Goal: Task Accomplishment & Management: Complete application form

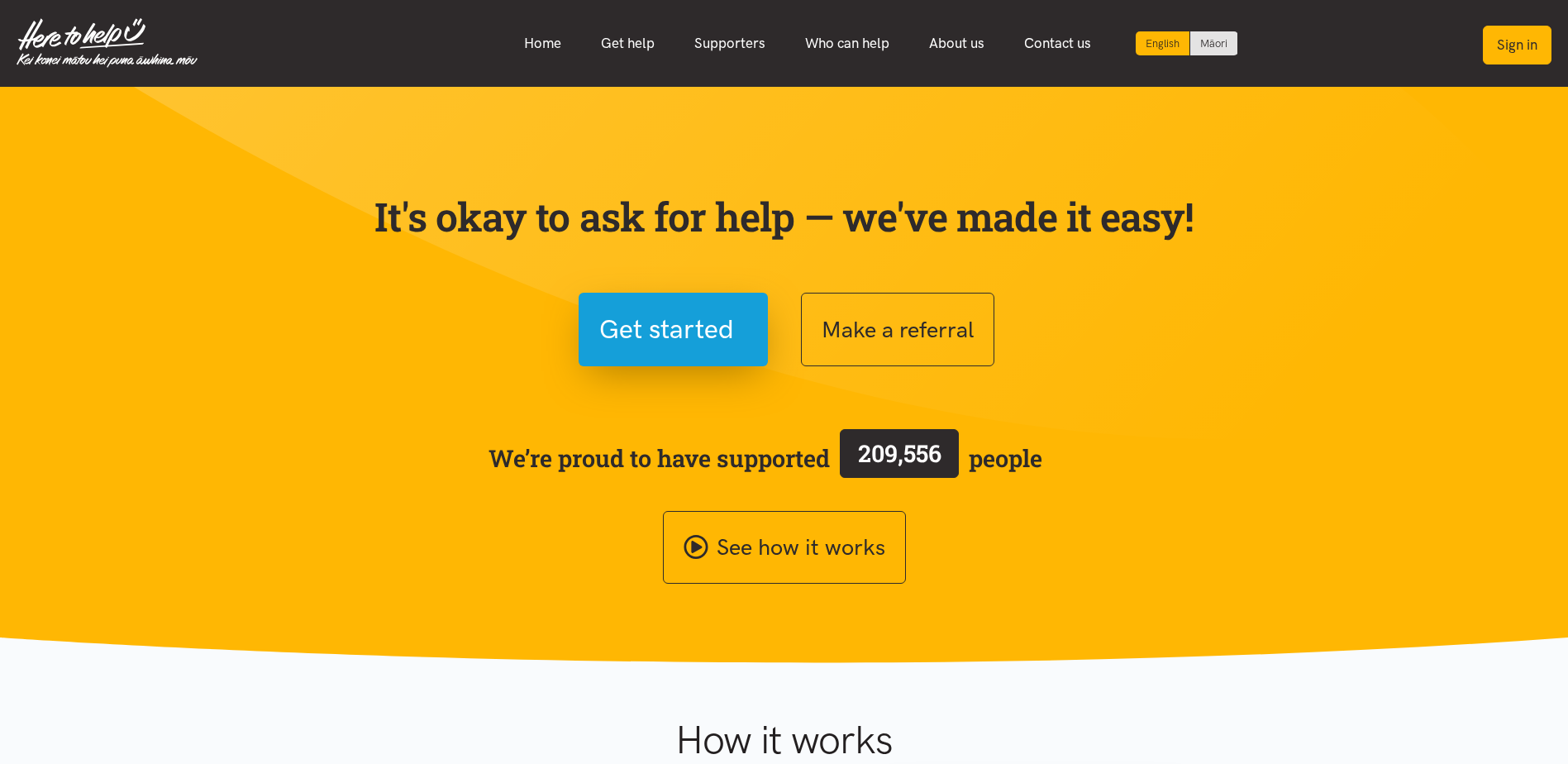
click at [1534, 55] on button "Sign in" at bounding box center [1517, 44] width 69 height 39
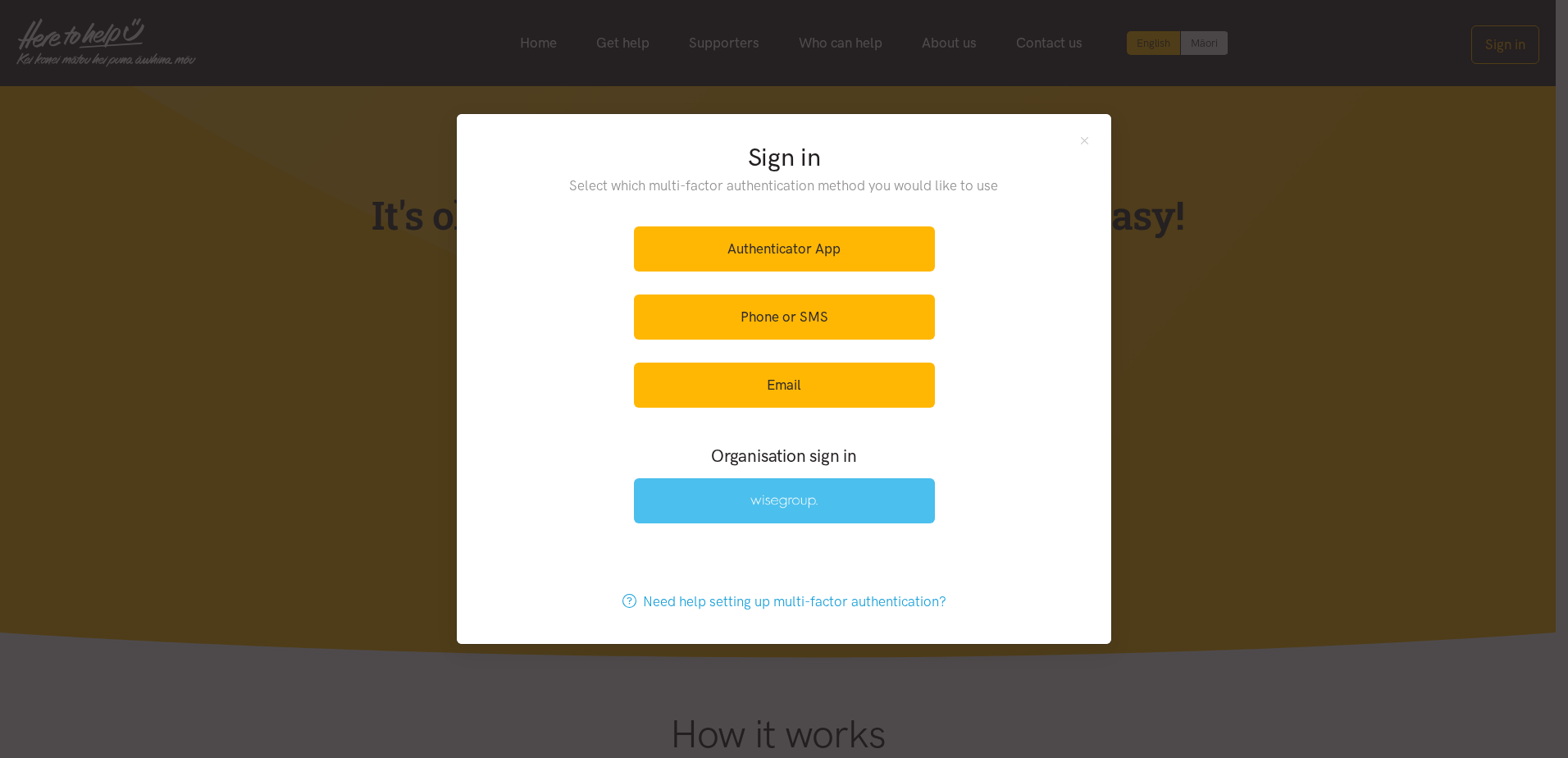
click at [845, 491] on link at bounding box center [785, 501] width 301 height 45
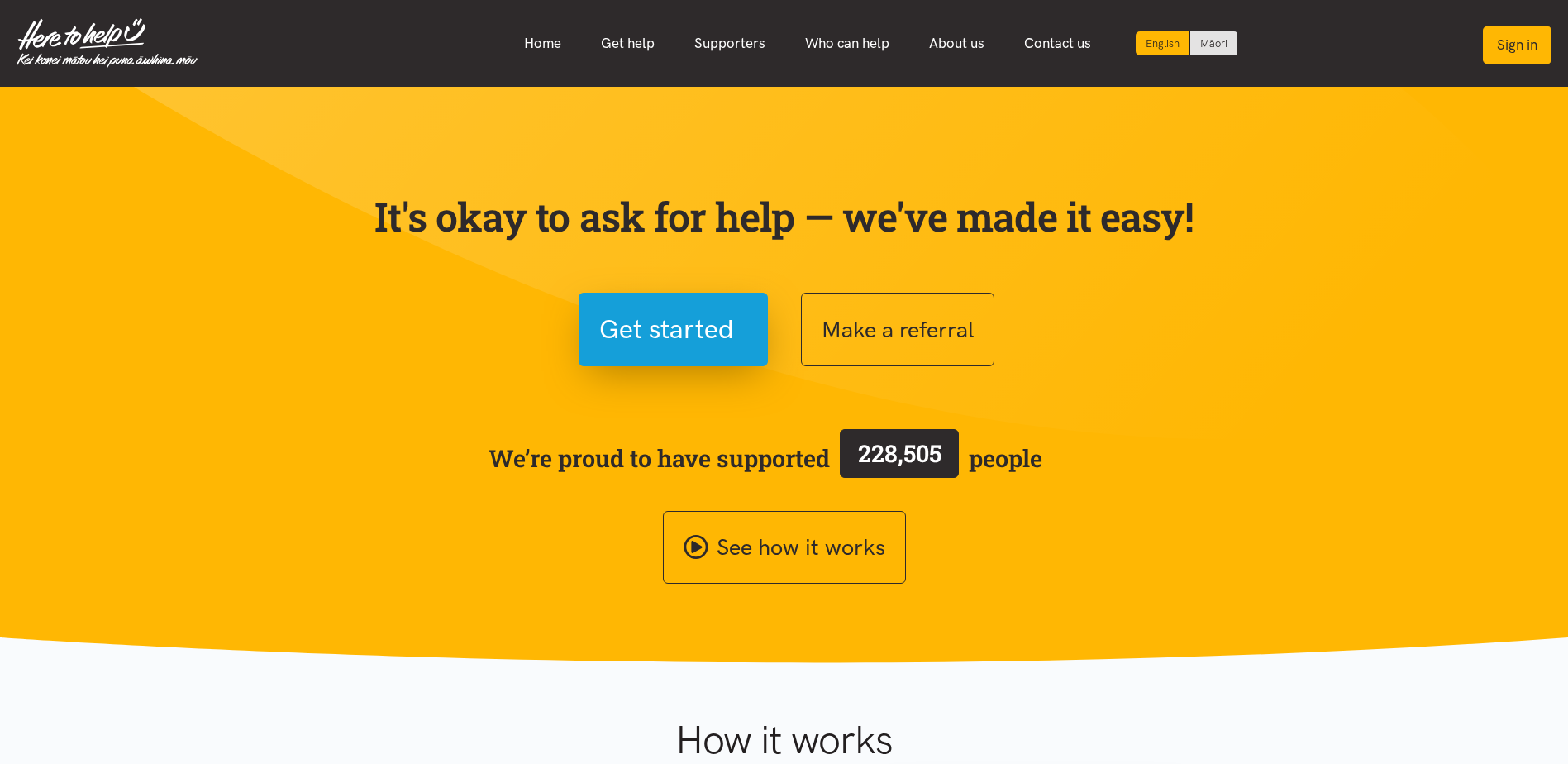
click at [1524, 31] on button "Sign in" at bounding box center [1517, 44] width 69 height 39
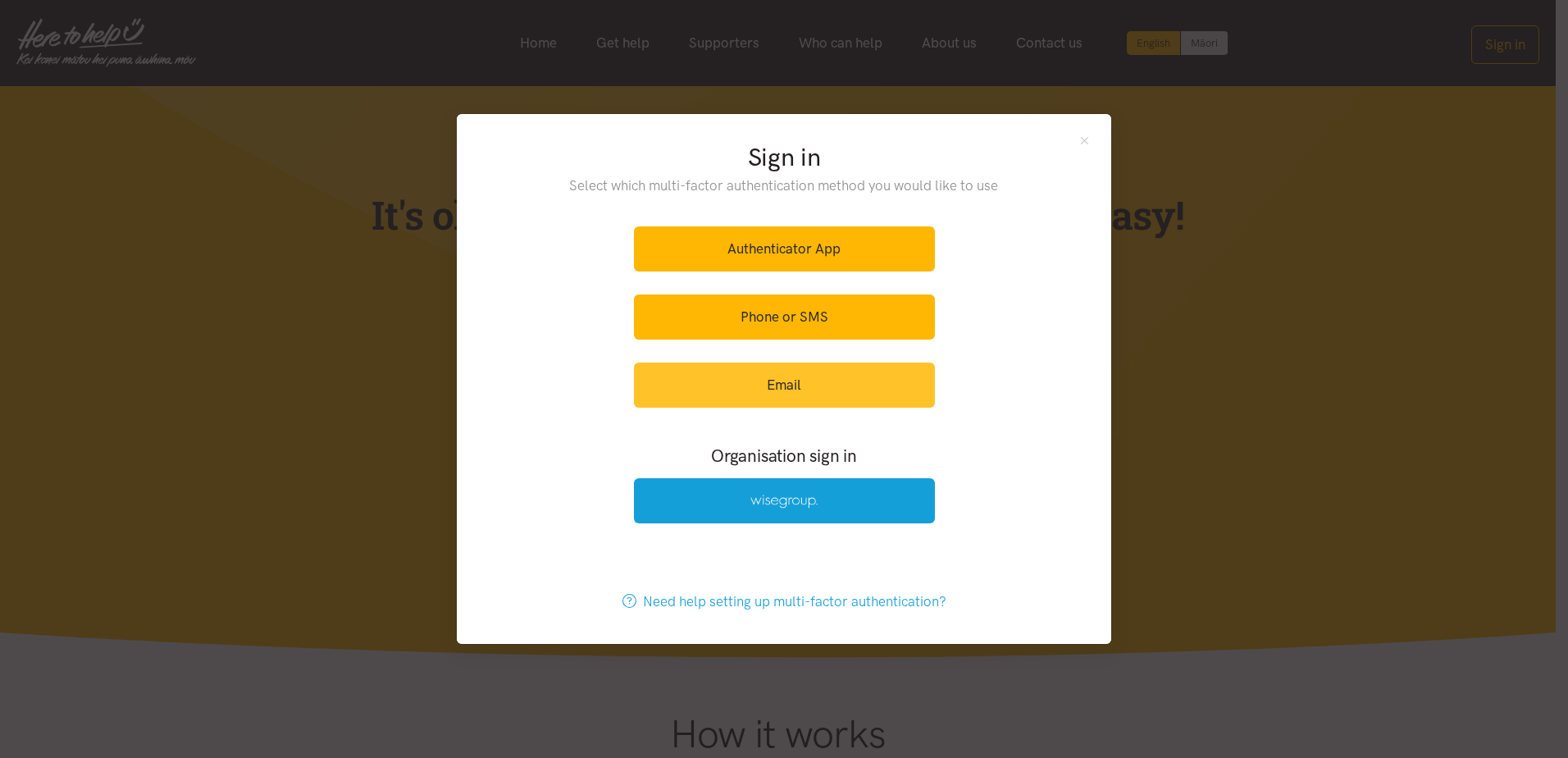
click at [852, 365] on link "Email" at bounding box center [785, 385] width 301 height 45
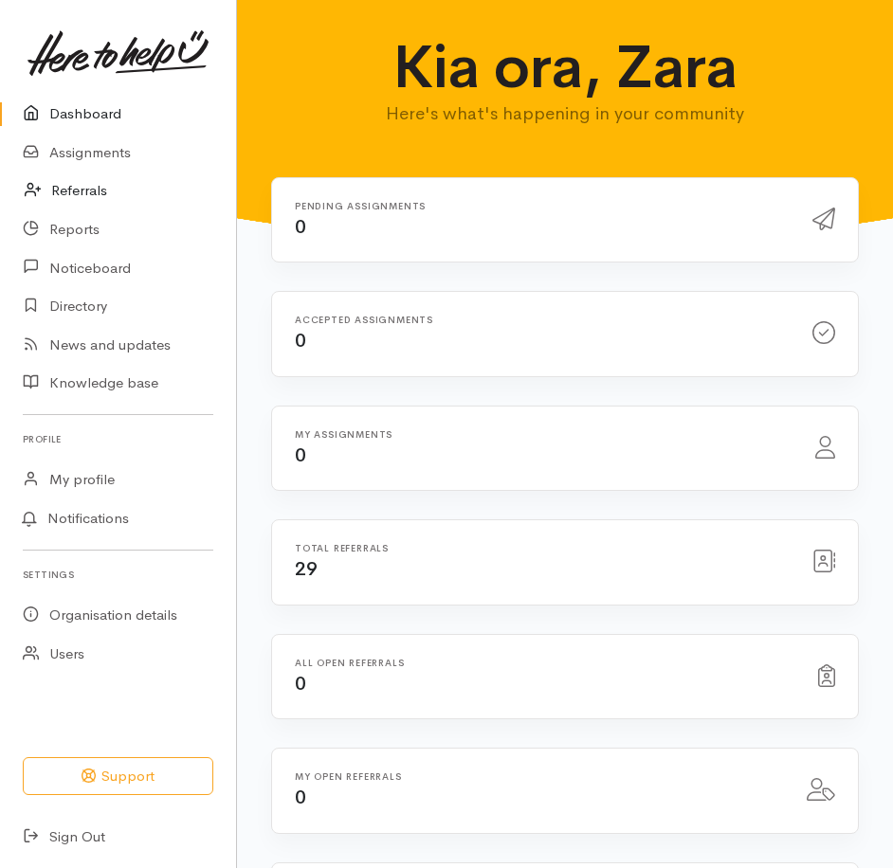
click at [119, 197] on link "Referrals" at bounding box center [118, 191] width 236 height 39
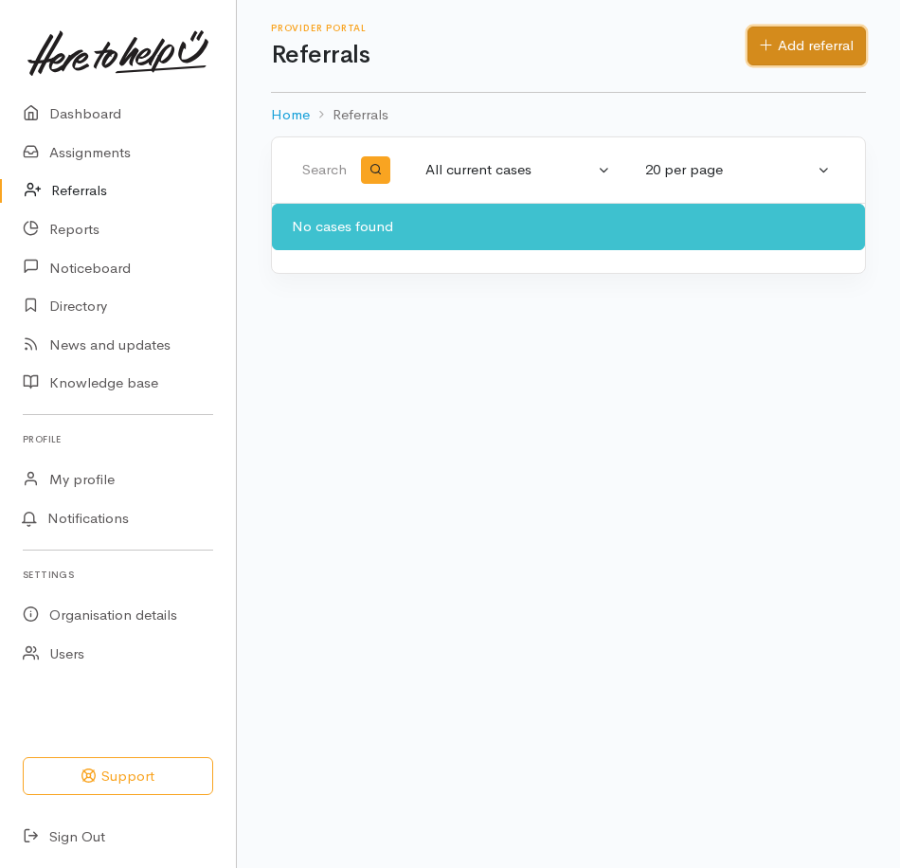
click at [764, 60] on link "Add referral" at bounding box center [807, 46] width 118 height 39
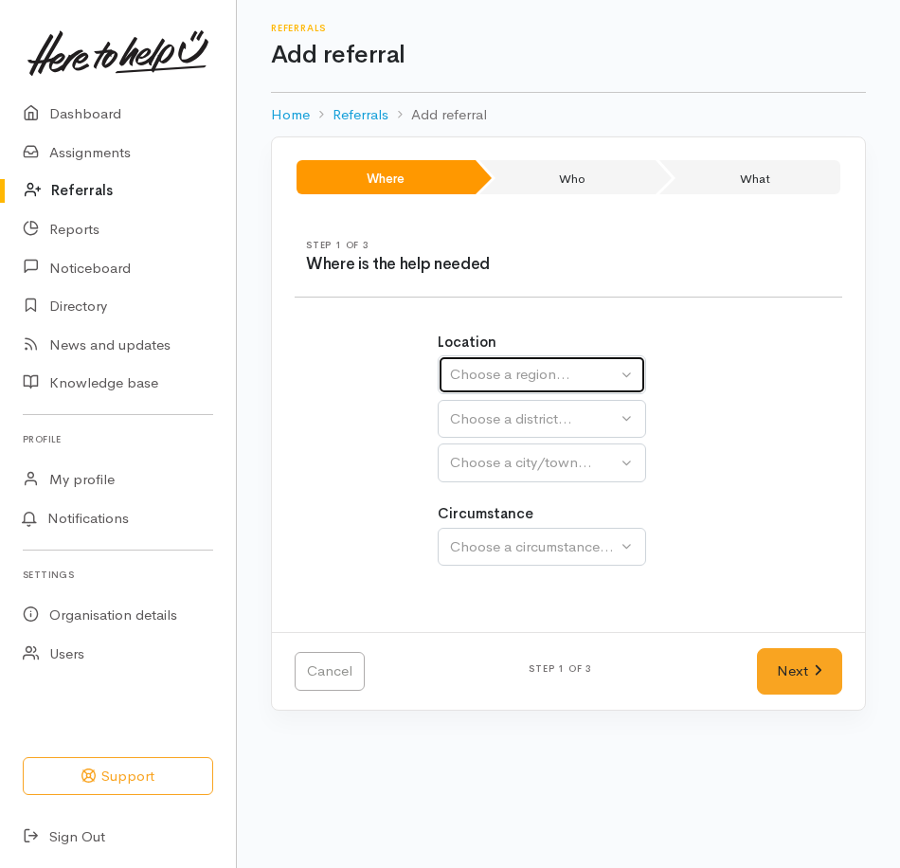
click at [578, 367] on div "Choose a region..." at bounding box center [533, 375] width 167 height 22
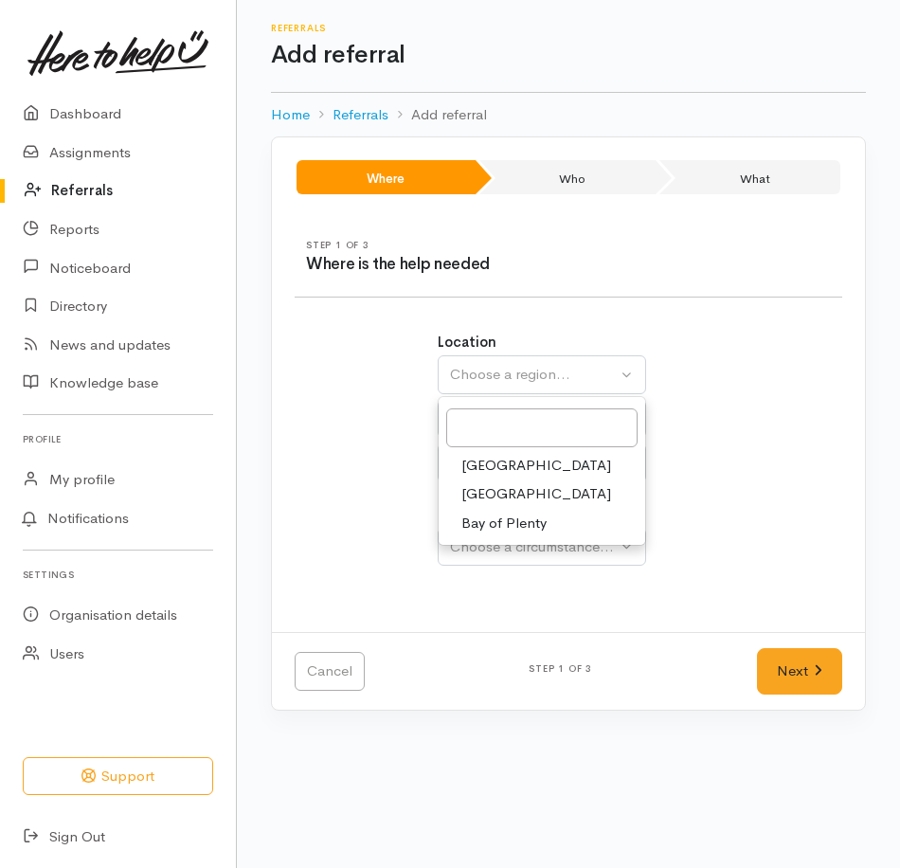
click at [541, 489] on link "[GEOGRAPHIC_DATA]" at bounding box center [542, 494] width 207 height 29
select select "3"
select select
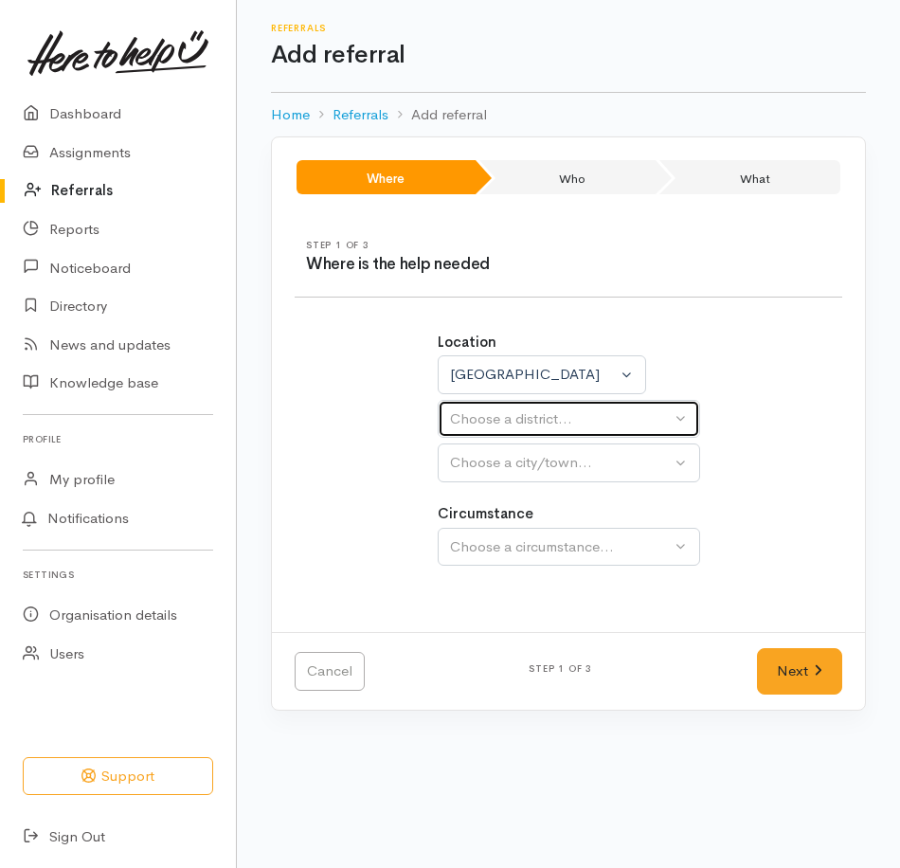
click at [557, 426] on div "Choose a district..." at bounding box center [560, 420] width 221 height 22
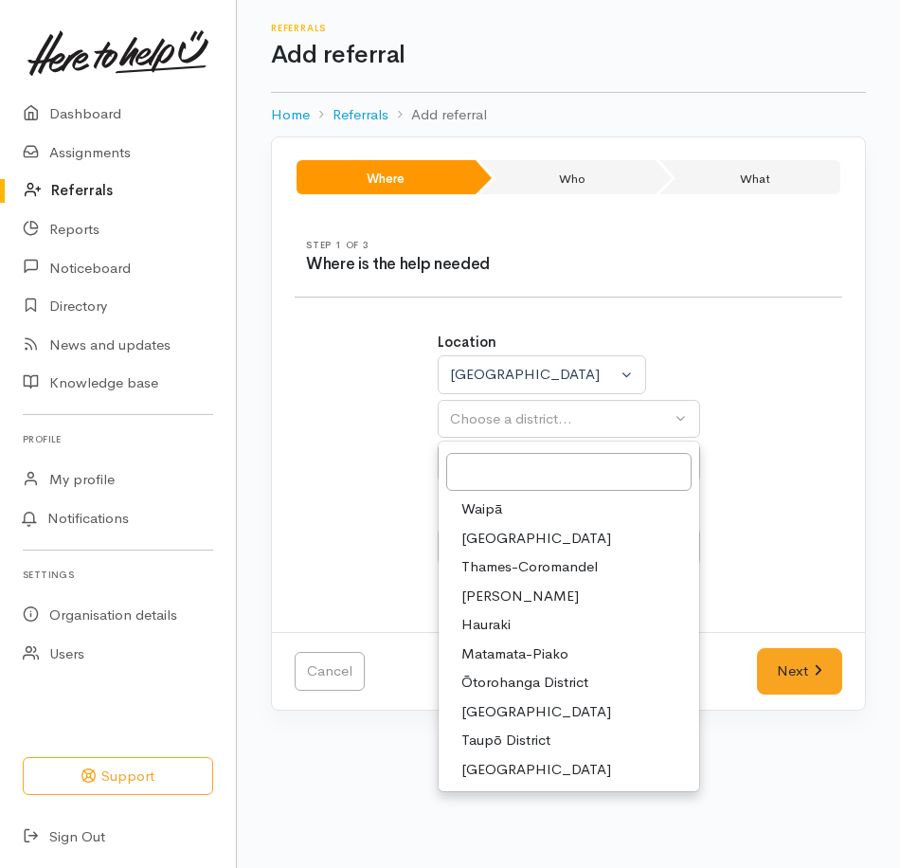
click at [547, 592] on link "[PERSON_NAME]" at bounding box center [569, 596] width 261 height 29
select select "4"
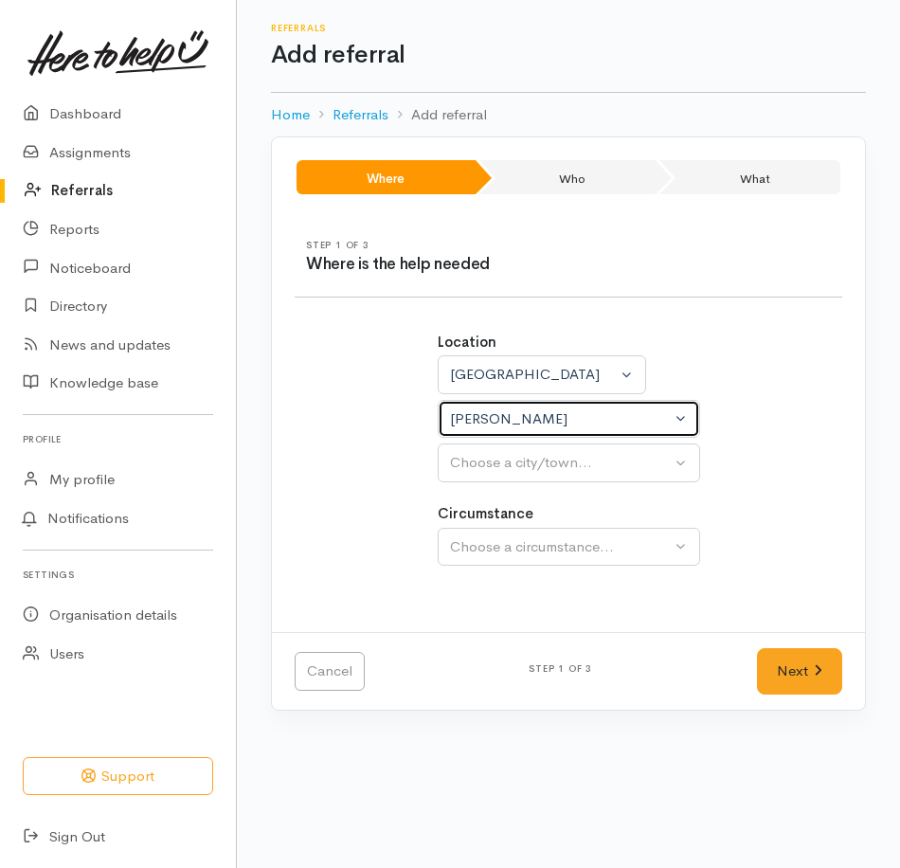
select select
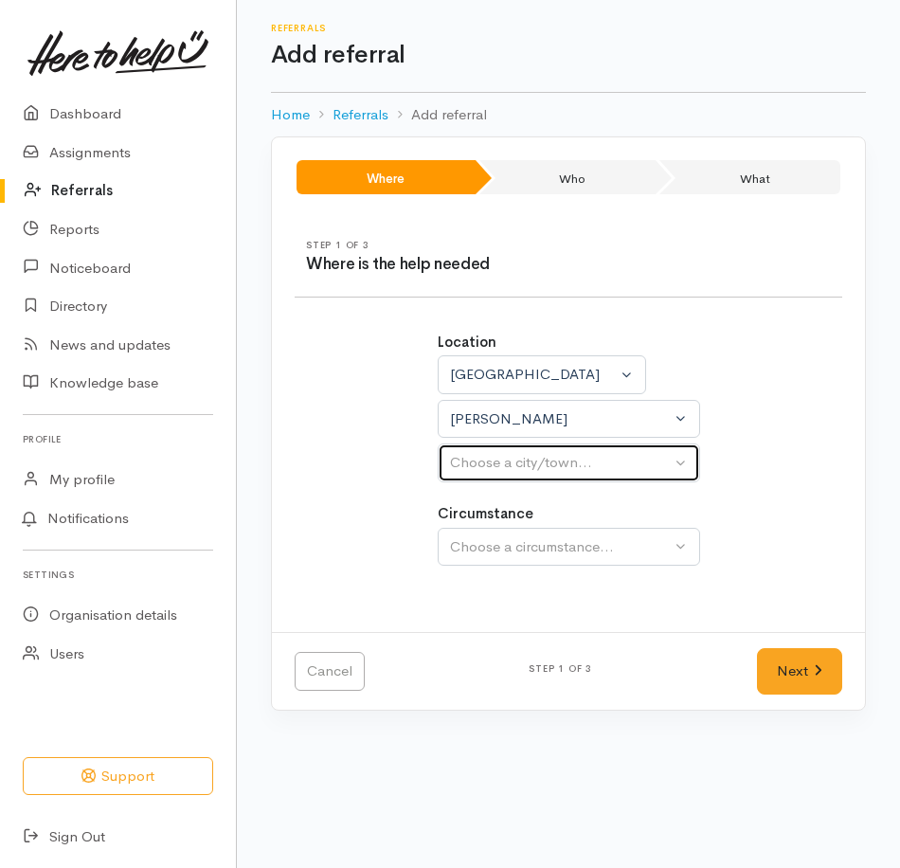
click at [535, 476] on button "Choose a city/town..." at bounding box center [569, 463] width 263 height 39
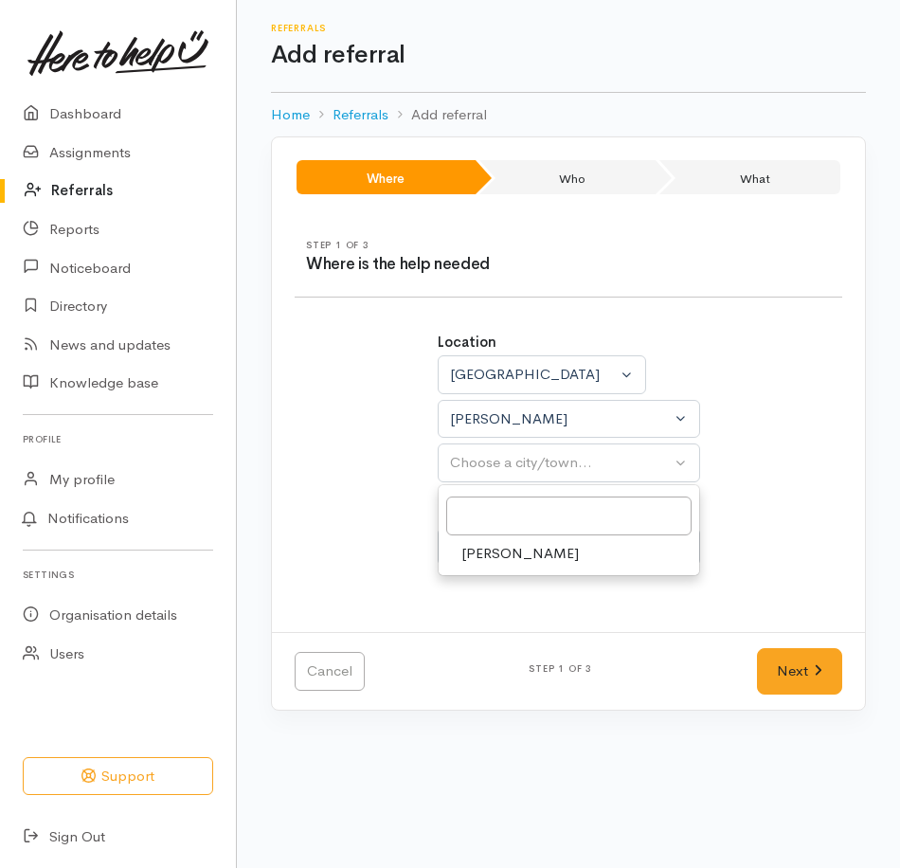
click at [546, 552] on link "[PERSON_NAME]" at bounding box center [569, 553] width 261 height 29
select select "1"
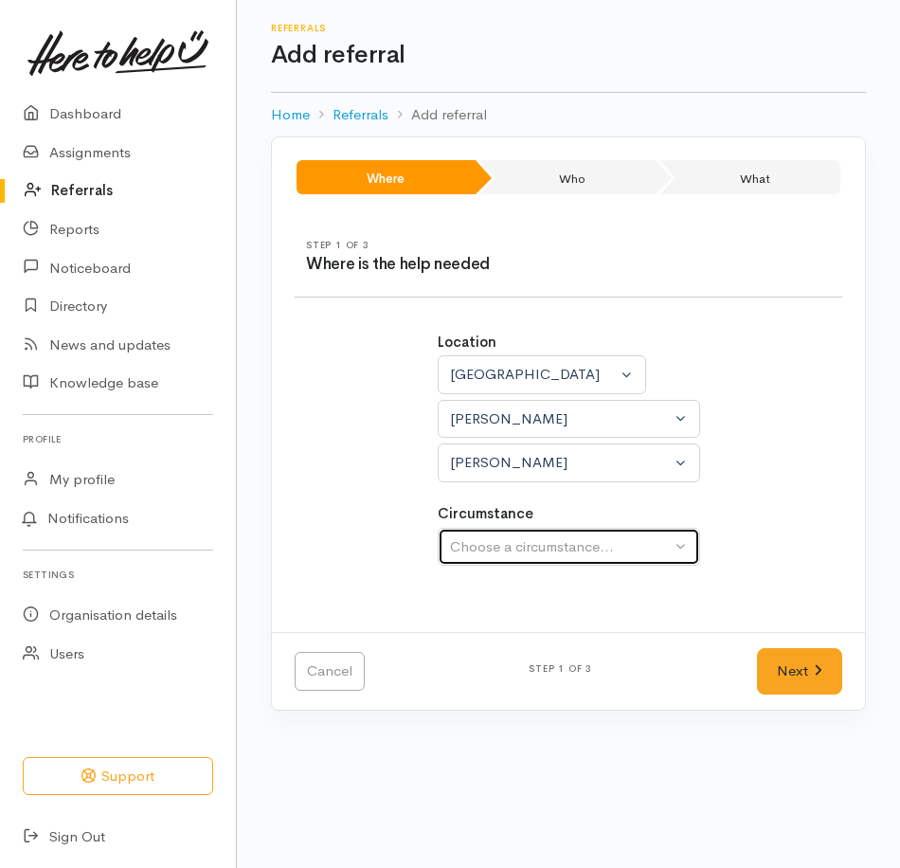
click at [542, 549] on div "Choose a circumstance..." at bounding box center [560, 547] width 221 height 22
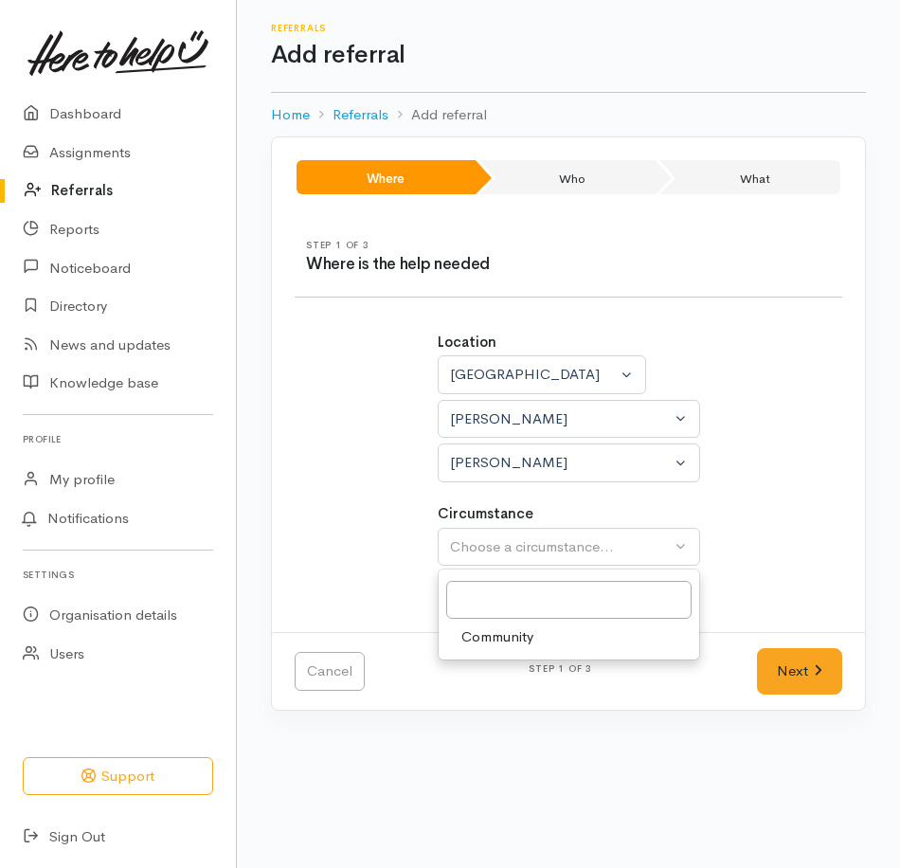
click at [550, 628] on link "Community" at bounding box center [569, 637] width 261 height 29
select select "2"
click at [725, 586] on div "Location [GEOGRAPHIC_DATA] [GEOGRAPHIC_DATA] [GEOGRAPHIC_DATA] [GEOGRAPHIC_DATA…" at bounding box center [568, 459] width 571 height 300
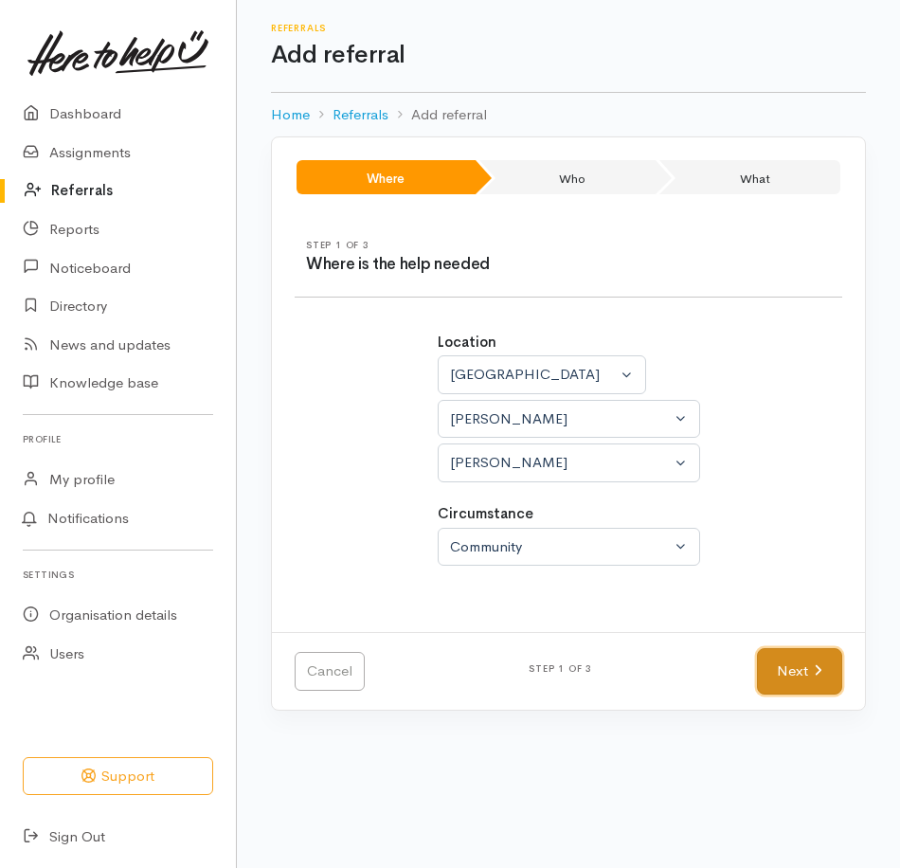
click at [793, 678] on link "Next" at bounding box center [799, 671] width 85 height 46
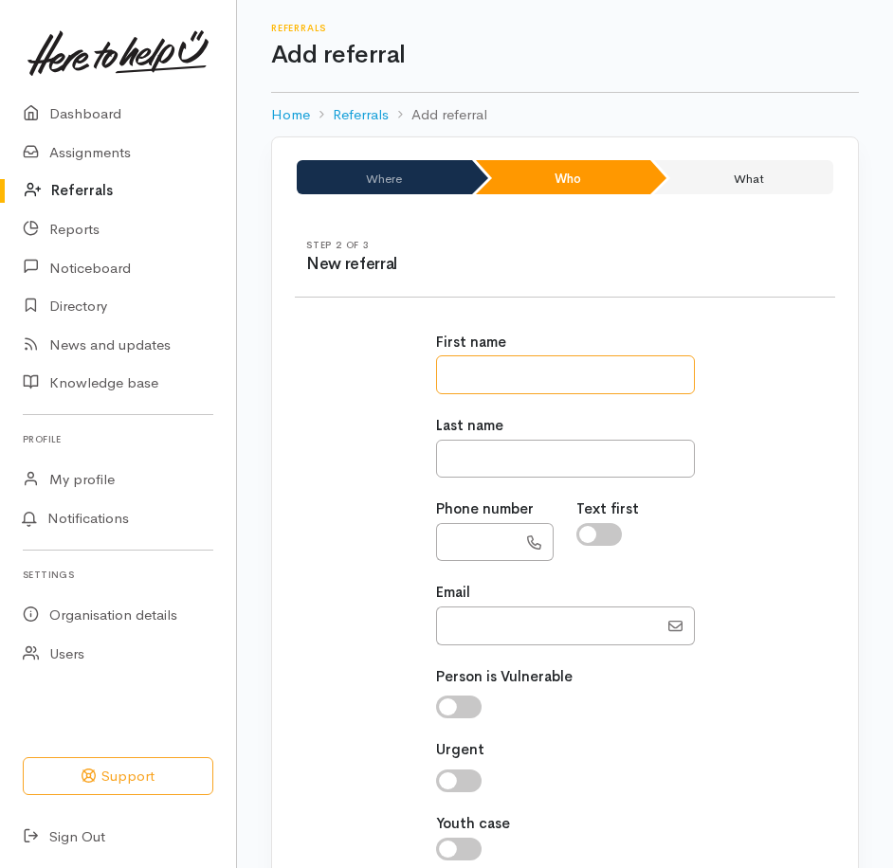
click at [596, 374] on input "text" at bounding box center [565, 374] width 259 height 39
type input "******"
type input "********"
click at [470, 544] on input "text" at bounding box center [477, 542] width 82 height 39
click at [612, 533] on input "checkbox" at bounding box center [598, 534] width 45 height 23
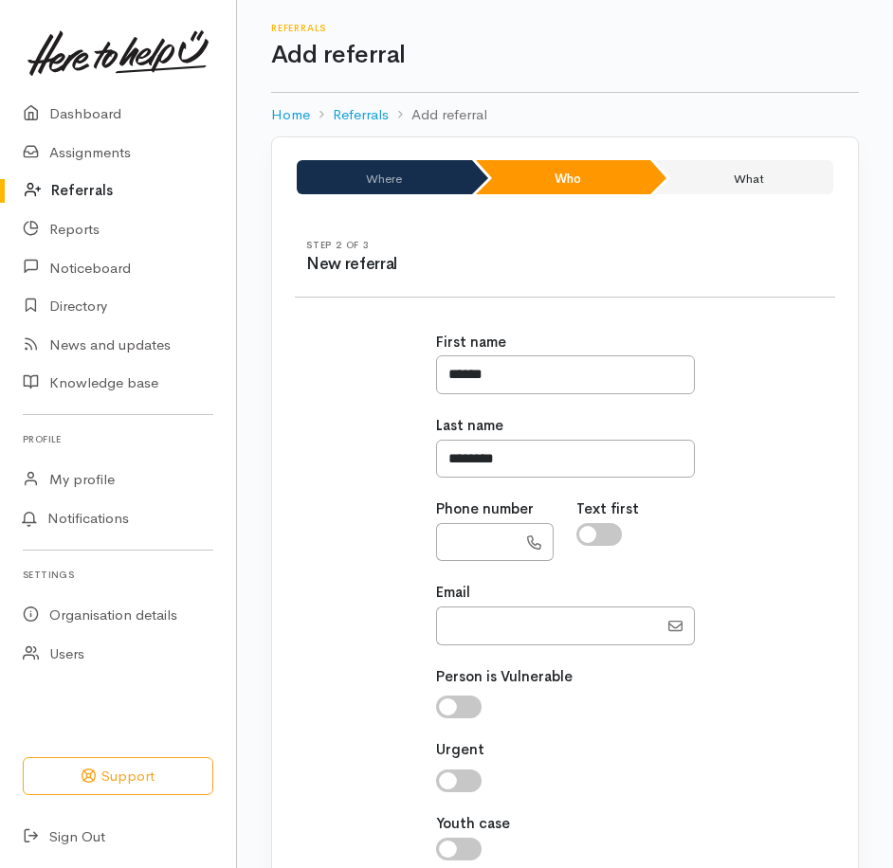
checkbox input "true"
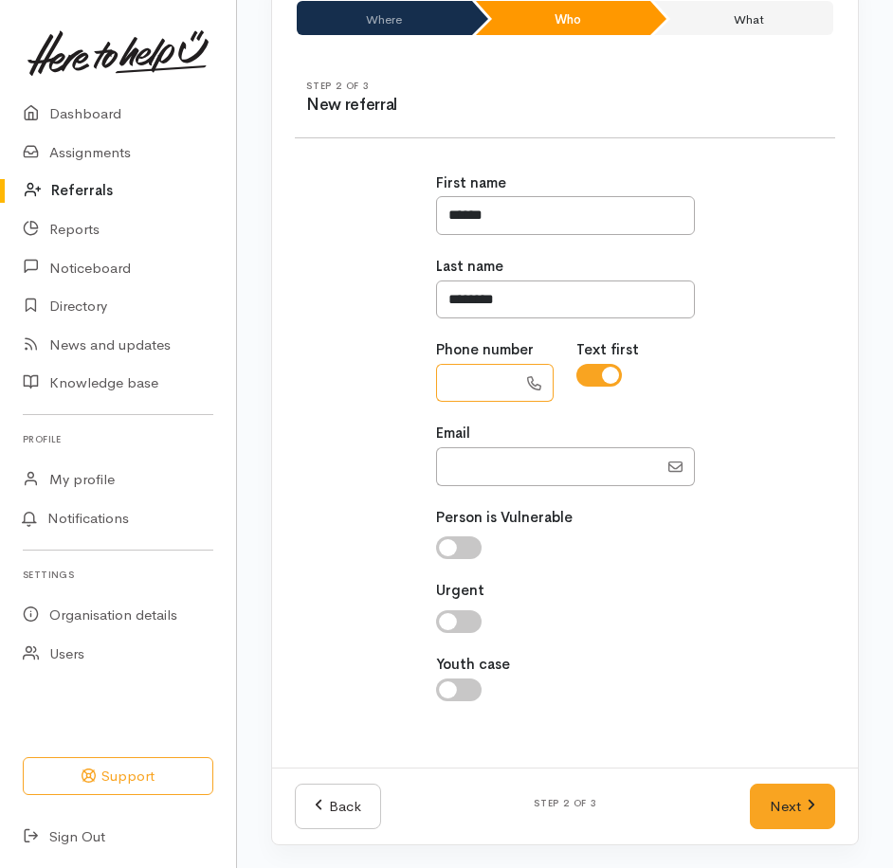
click at [506, 380] on input "text" at bounding box center [477, 383] width 82 height 39
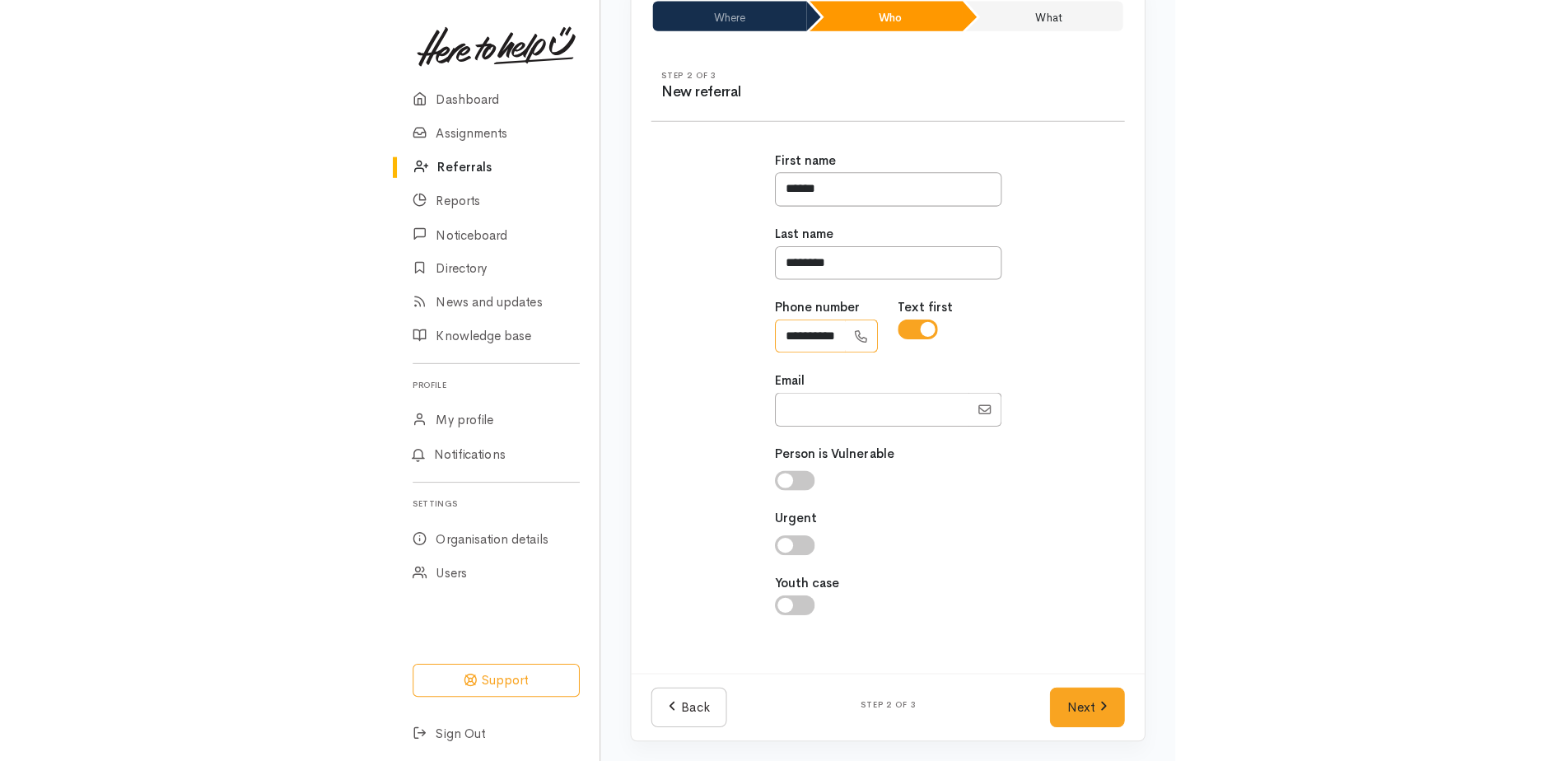
scroll to position [132, 0]
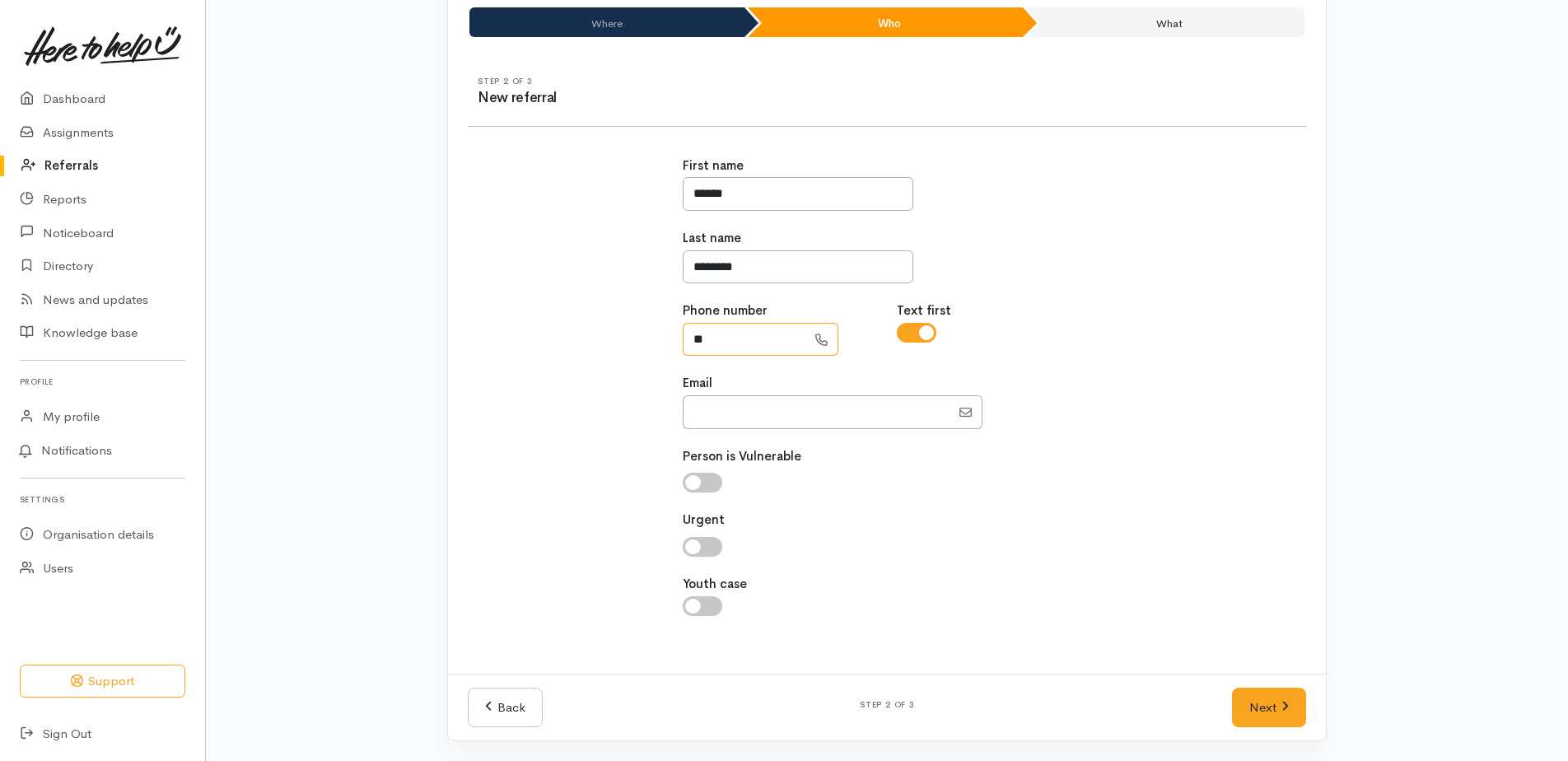
type input "*"
type input "**********"
click at [782, 419] on input "Email" at bounding box center [817, 412] width 268 height 34
paste input "[EMAIL_ADDRESS][DOMAIN_NAME]"
type input "[EMAIL_ADDRESS][DOMAIN_NAME]"
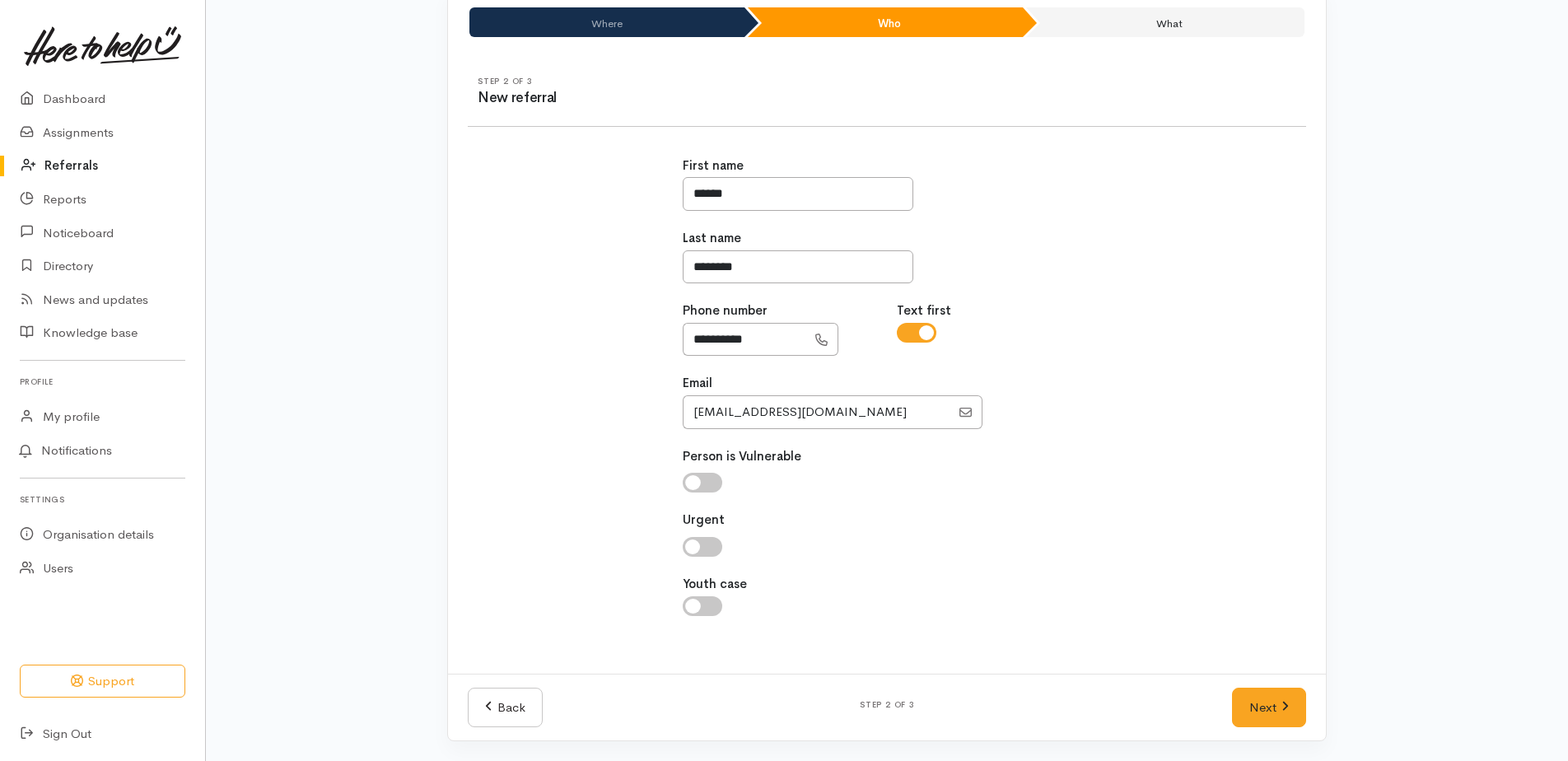
click at [703, 545] on input "checkbox" at bounding box center [702, 546] width 39 height 20
checkbox input "true"
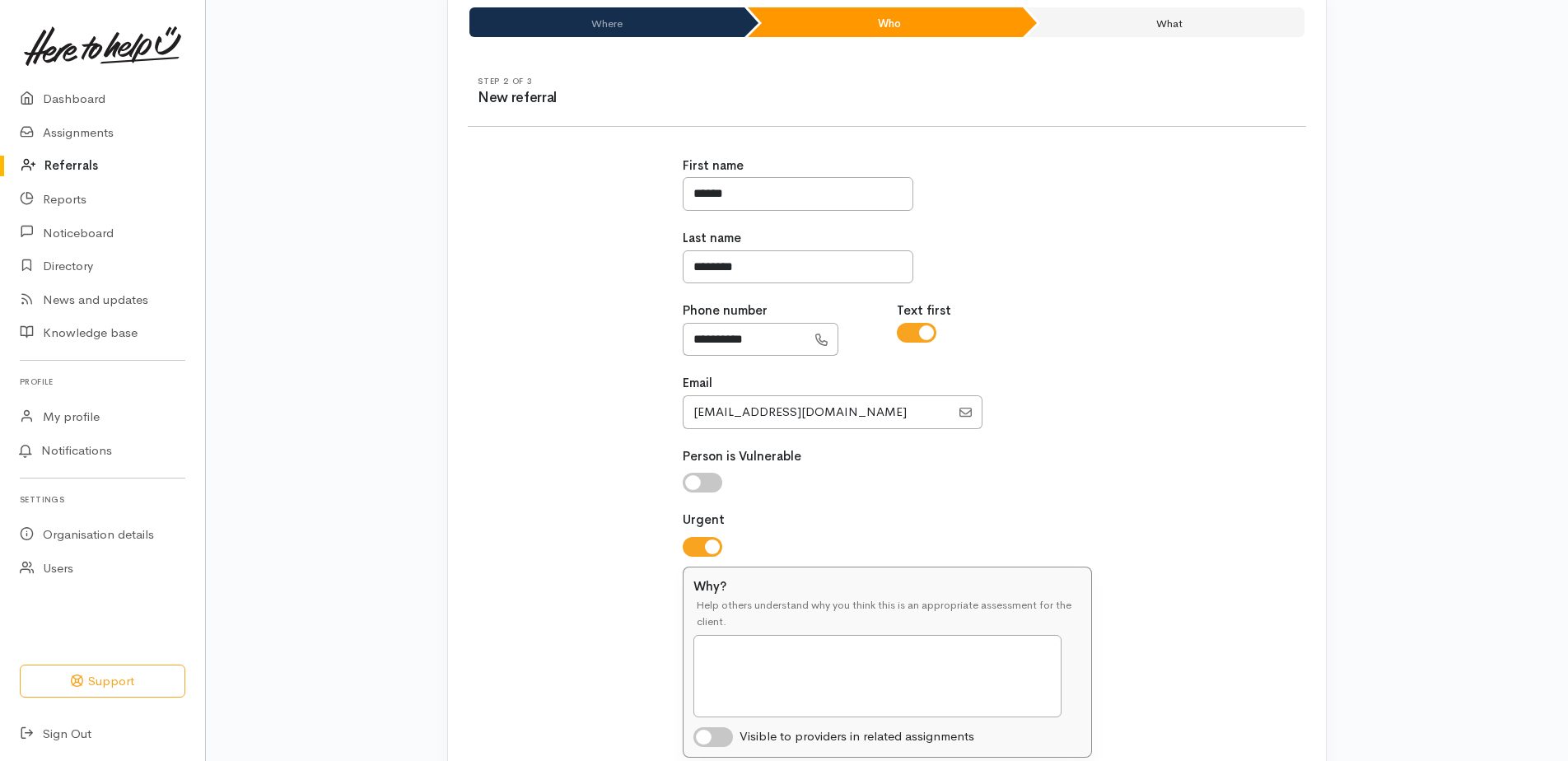
scroll to position [333, 0]
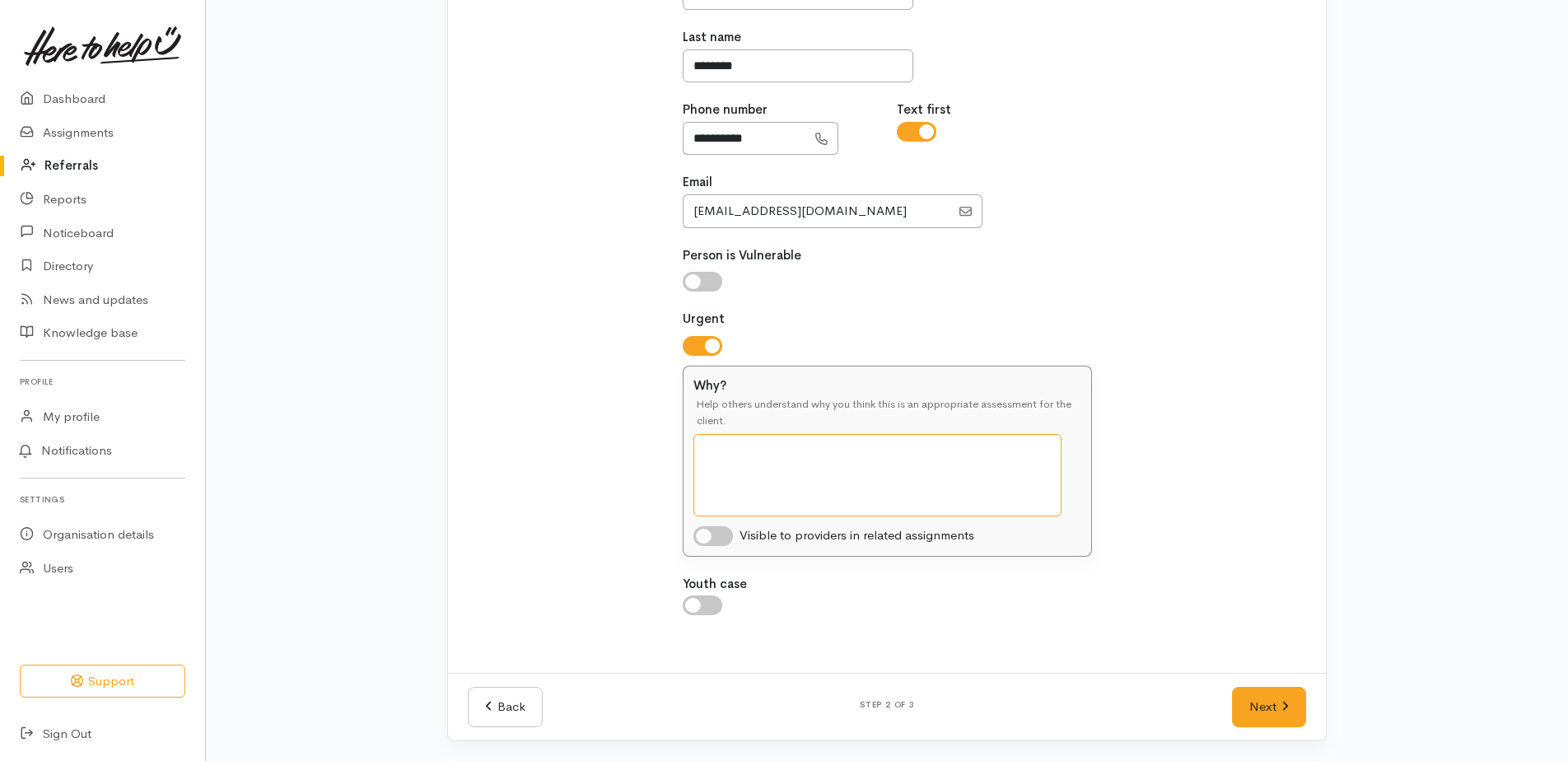
click at [737, 451] on textarea "Why?" at bounding box center [877, 475] width 368 height 83
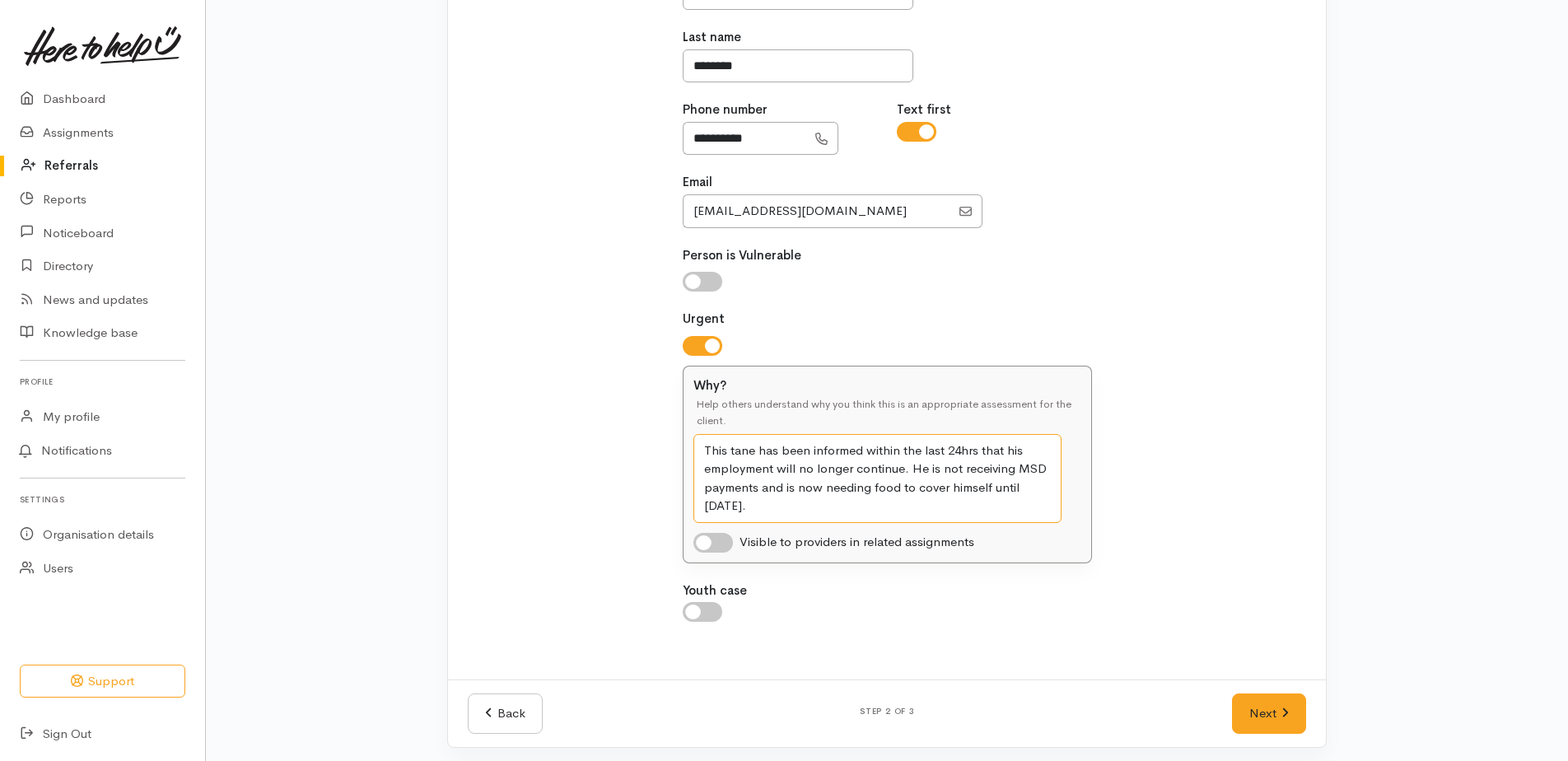
scroll to position [340, 0]
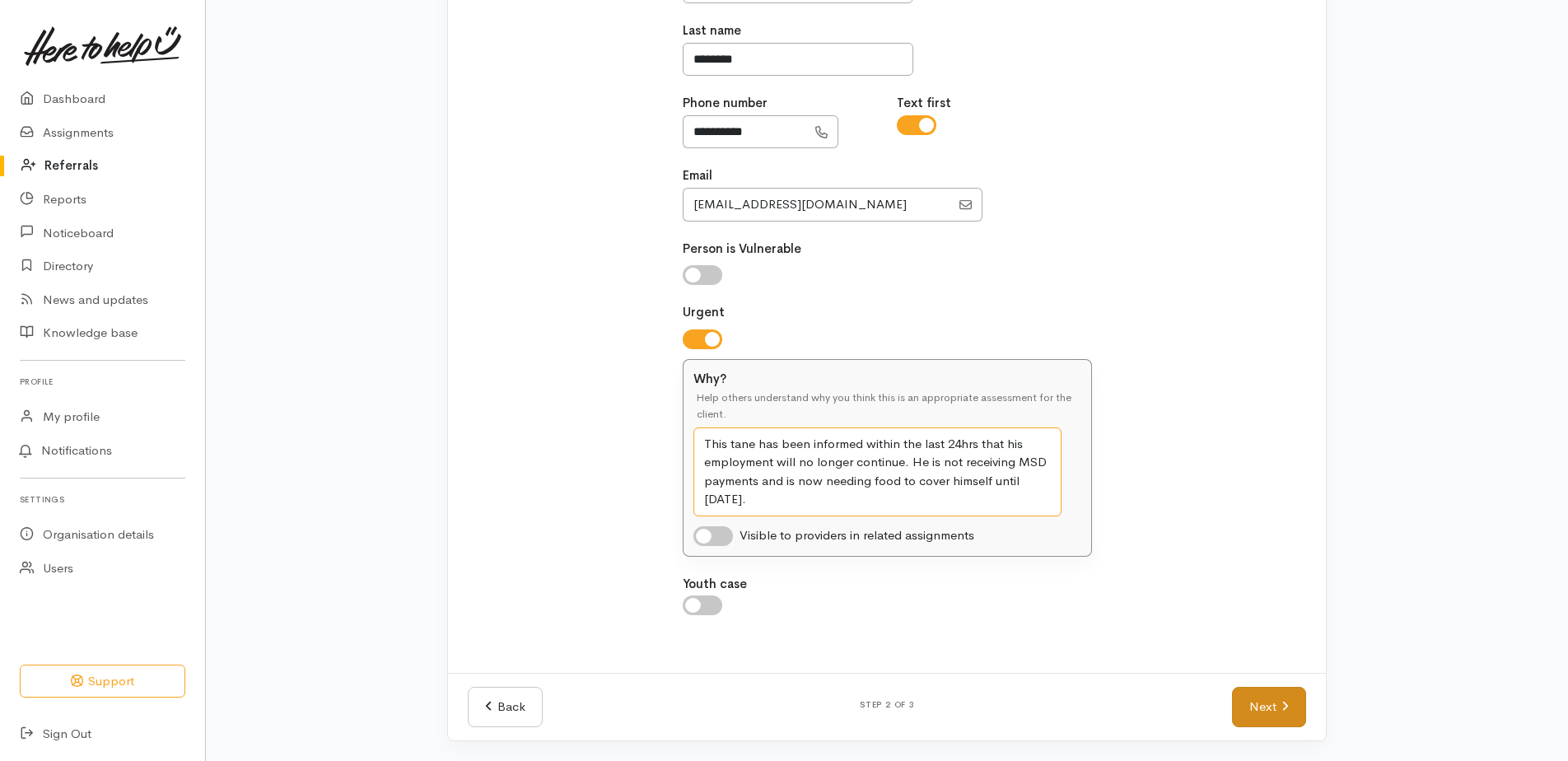
type textarea "This tane has been informed within the last 24hrs that his employment will no l…"
click at [782, 697] on link "Next" at bounding box center [1268, 707] width 74 height 40
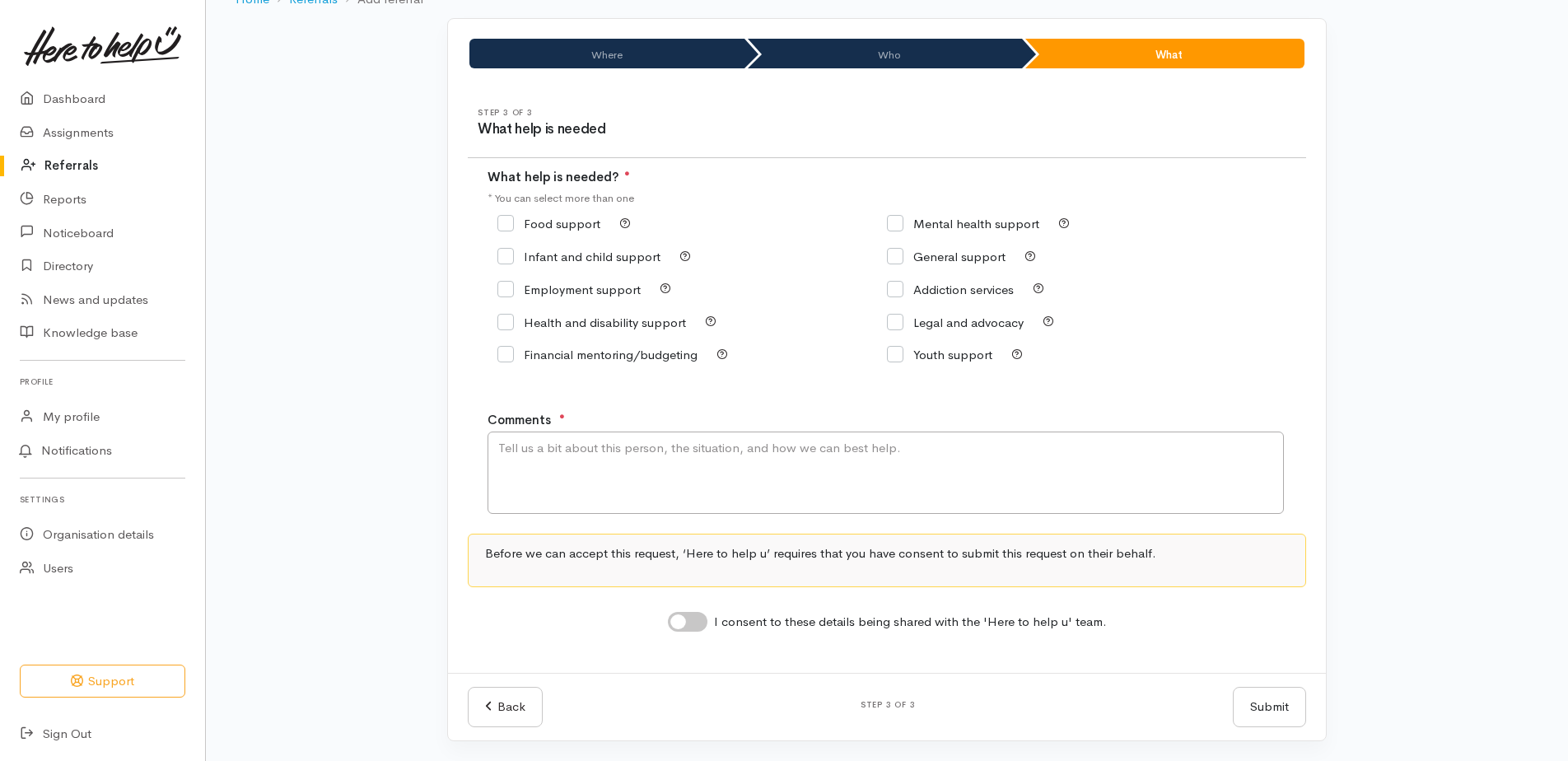
scroll to position [101, 0]
click at [503, 224] on input "Food support" at bounding box center [549, 223] width 103 height 12
checkbox input "true"
click at [661, 474] on textarea "Comments" at bounding box center [885, 473] width 797 height 83
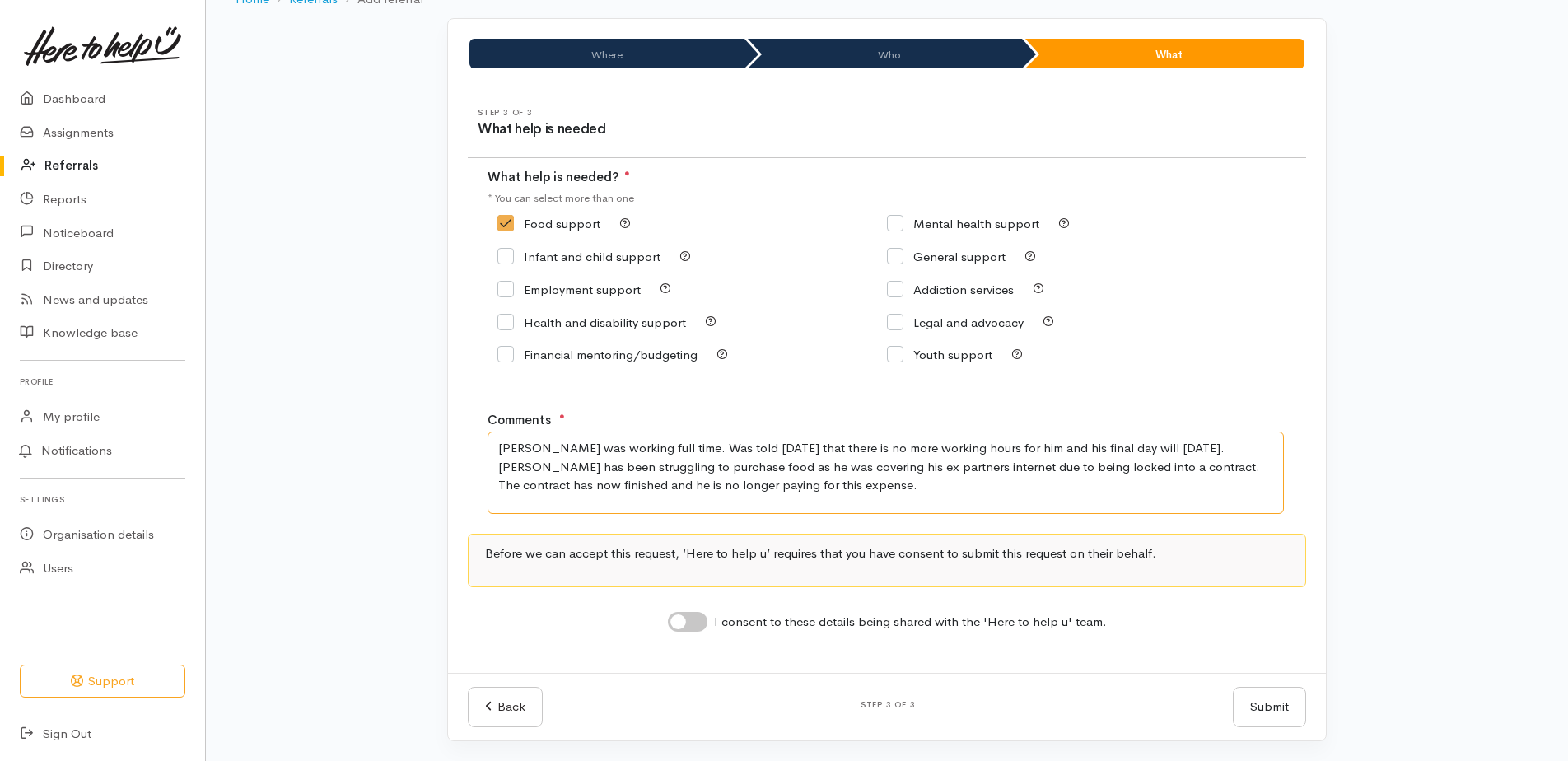
type textarea "[PERSON_NAME] was working full time. Was told [DATE] that there is no more work…"
click at [698, 615] on input "I consent to these details being shared with the 'Here to help u' team." at bounding box center [687, 621] width 39 height 20
checkbox input "true"
click at [782, 490] on textarea "[PERSON_NAME] was working full time. Was told [DATE] that there is no more work…" at bounding box center [885, 473] width 797 height 83
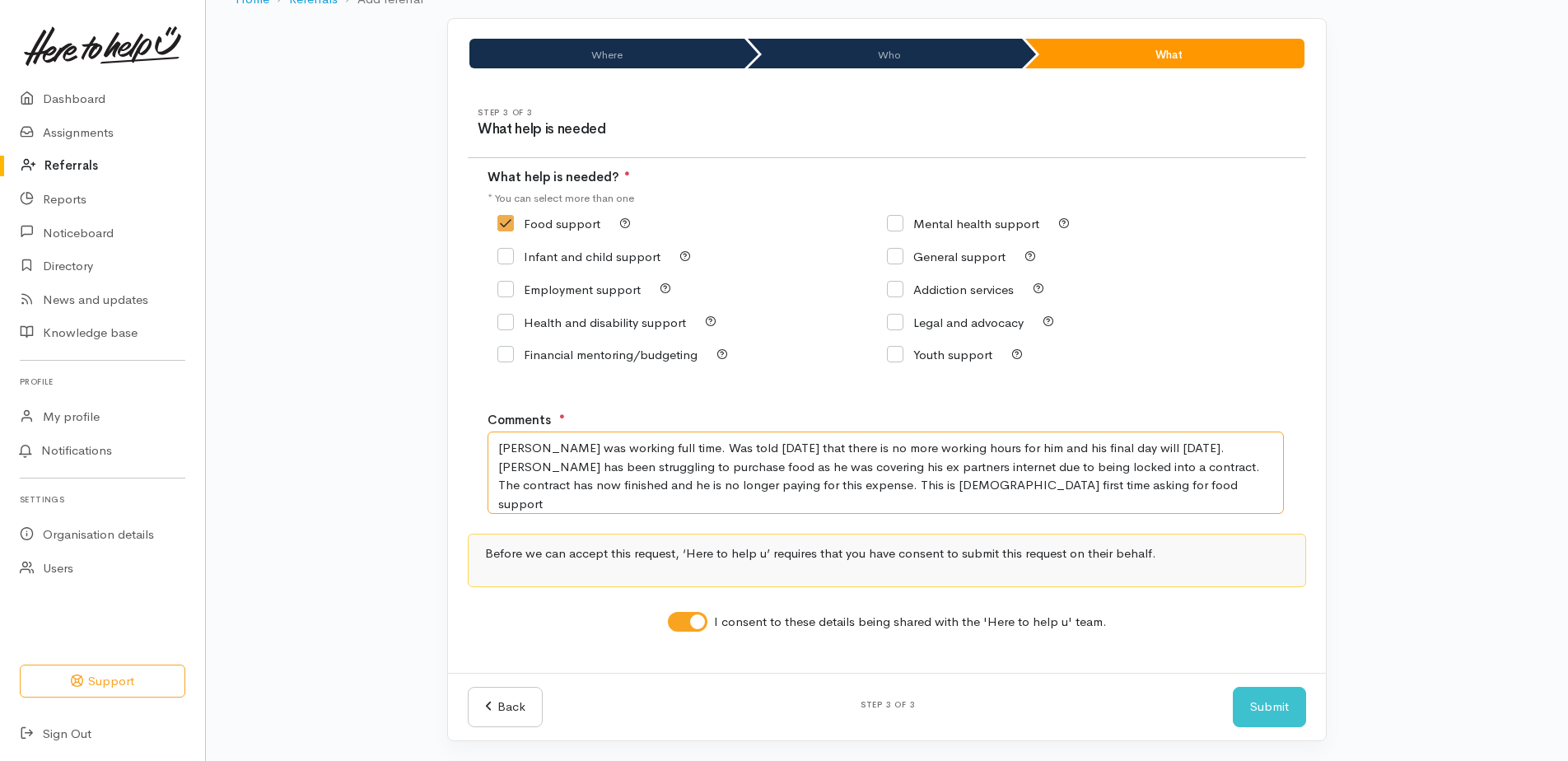
drag, startPoint x: 1095, startPoint y: 489, endPoint x: 498, endPoint y: 448, distance: 598.4
click at [498, 448] on textarea "[PERSON_NAME] was working full time. Was told [DATE] that there is no more work…" at bounding box center [885, 473] width 797 height 83
type textarea "[PERSON_NAME] was working full time. Was told [DATE] that there is no more work…"
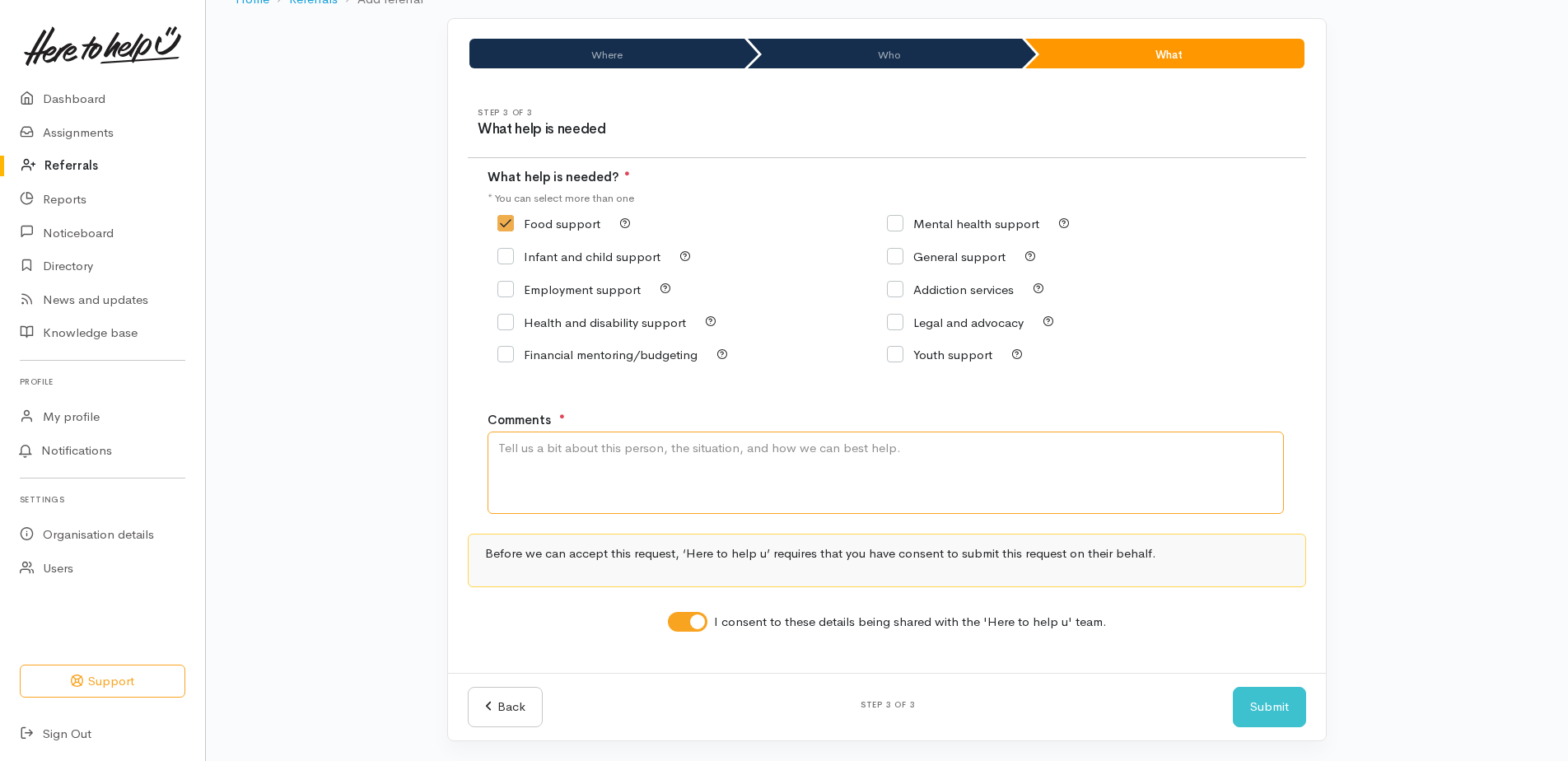
paste textarea "[PERSON_NAME] has been experiencing financial difficulties in meeting his basic…"
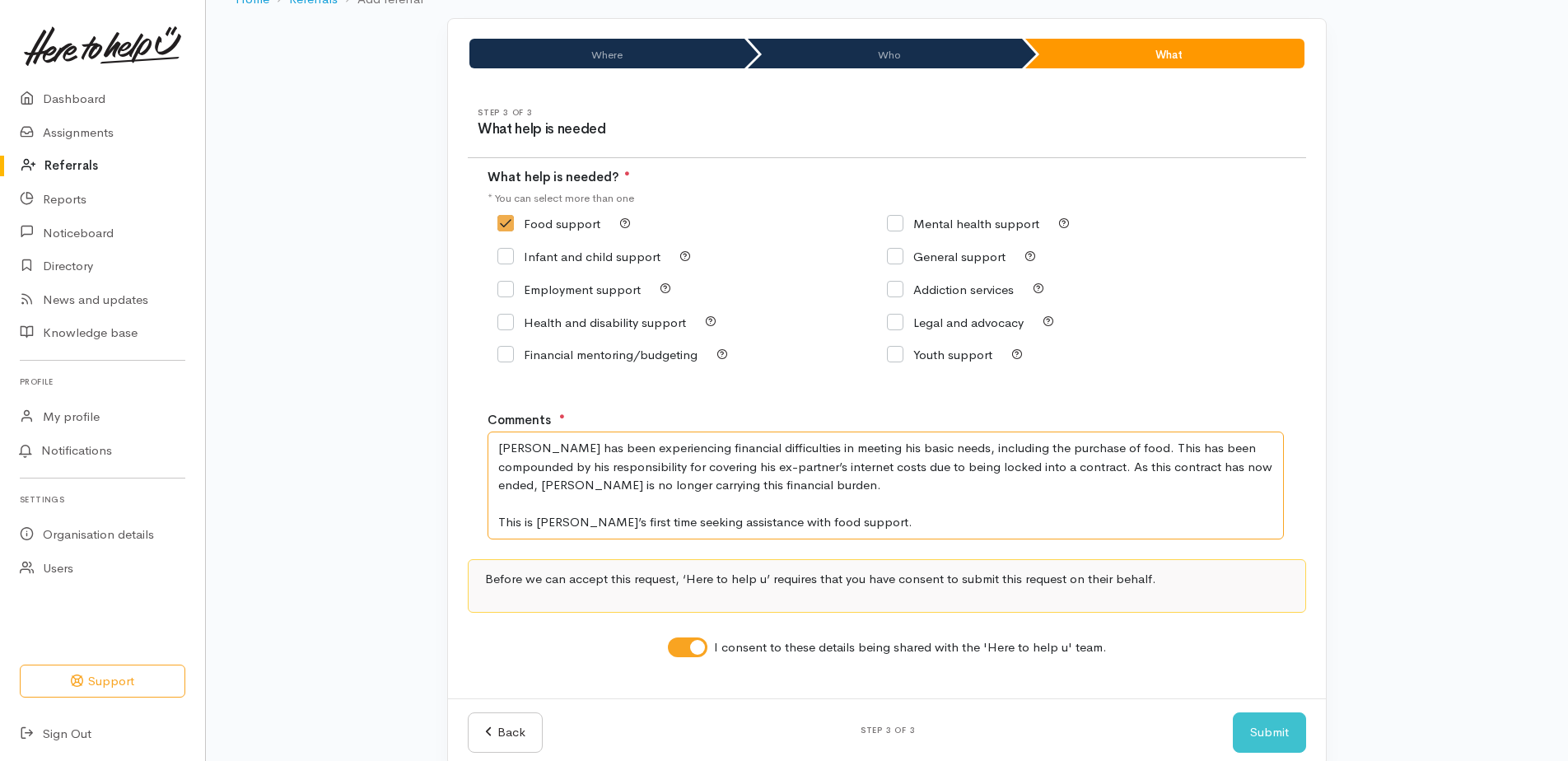
scroll to position [126, 0]
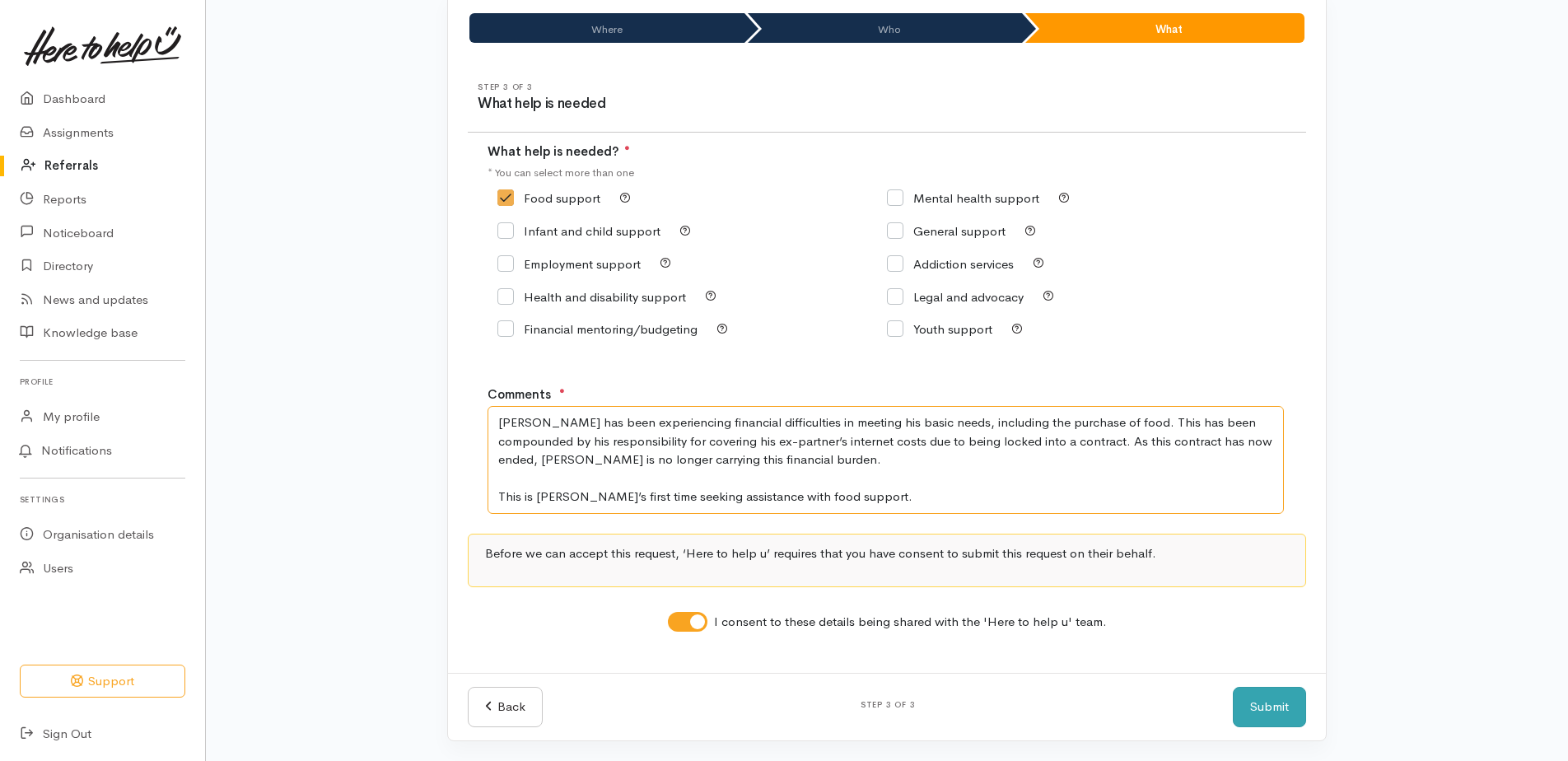
type textarea "[PERSON_NAME] has been experiencing financial difficulties in meeting his basic…"
click at [782, 703] on button "Submit" at bounding box center [1269, 707] width 73 height 40
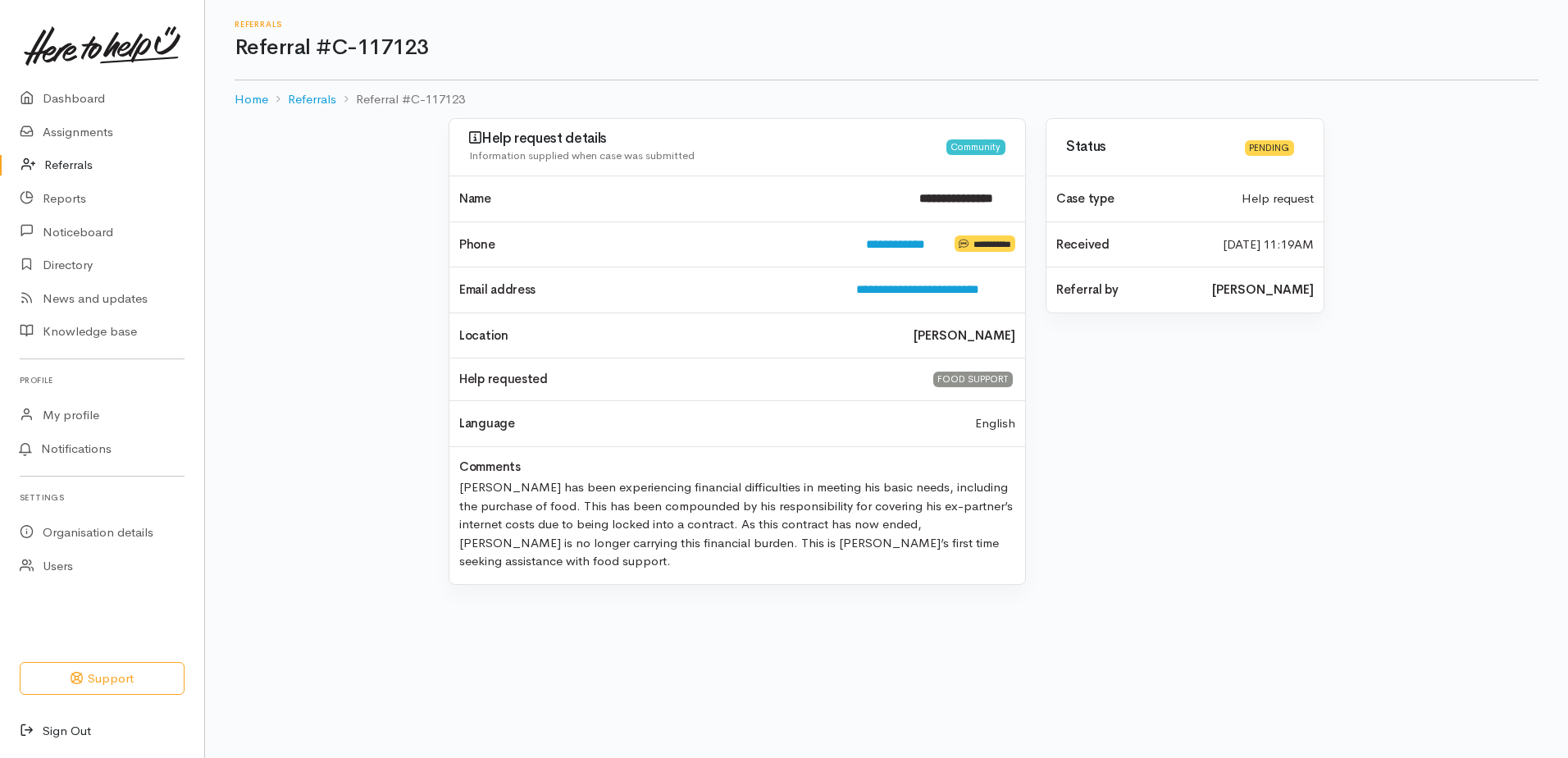
click at [67, 729] on link "Sign Out" at bounding box center [102, 731] width 204 height 34
